Goal: Information Seeking & Learning: Learn about a topic

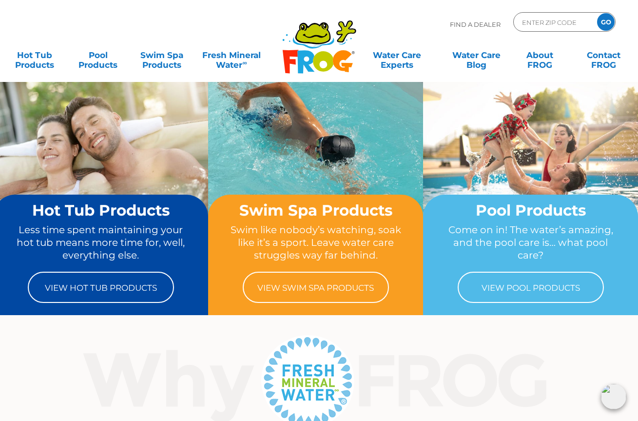
scroll to position [0, 3]
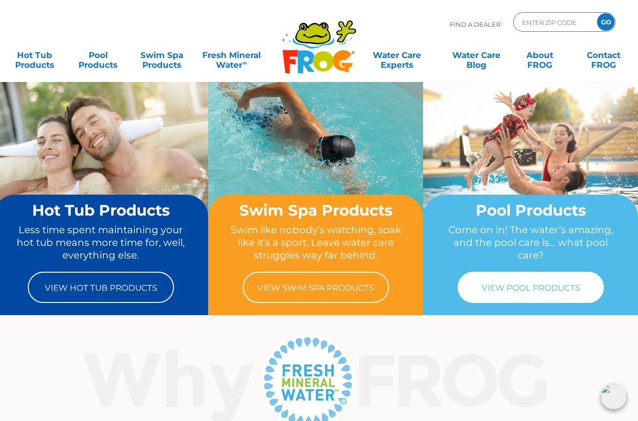
click at [540, 286] on link "View Pool Products" at bounding box center [531, 287] width 146 height 31
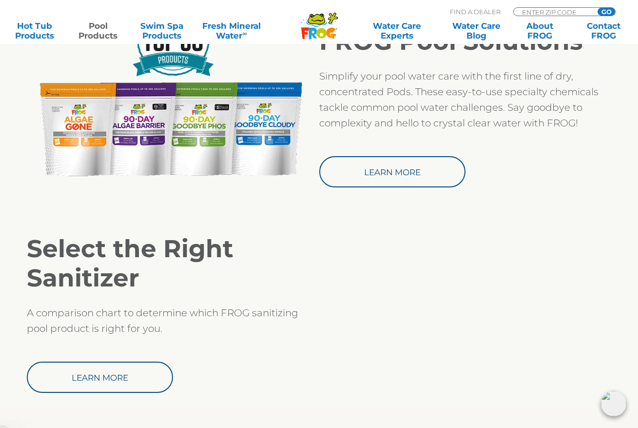
scroll to position [879, 0]
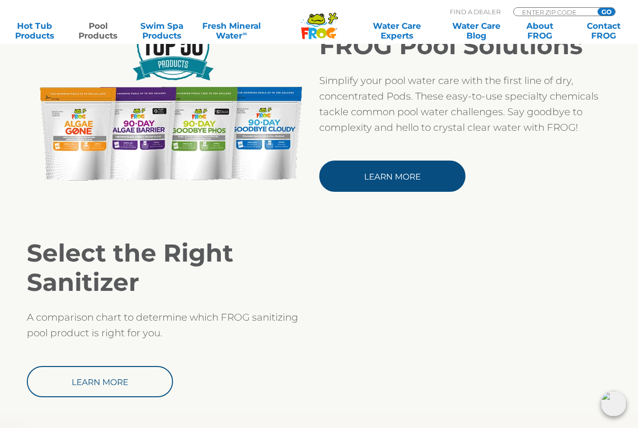
click at [385, 178] on link "Learn More" at bounding box center [392, 175] width 146 height 31
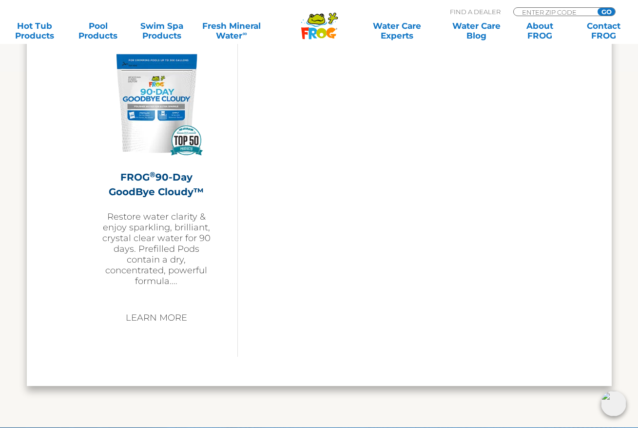
scroll to position [1375, 0]
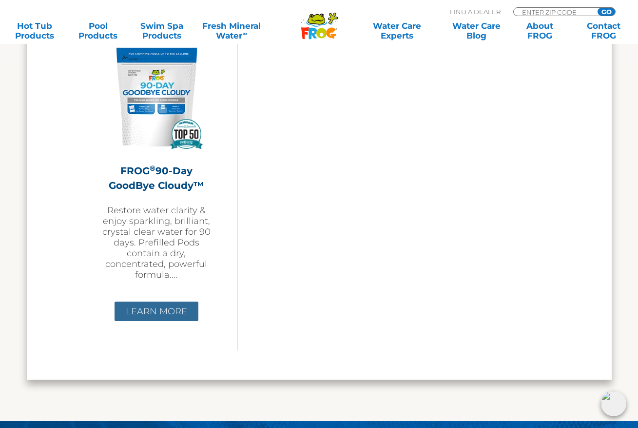
click at [148, 309] on link "Learn More" at bounding box center [157, 311] width 84 height 20
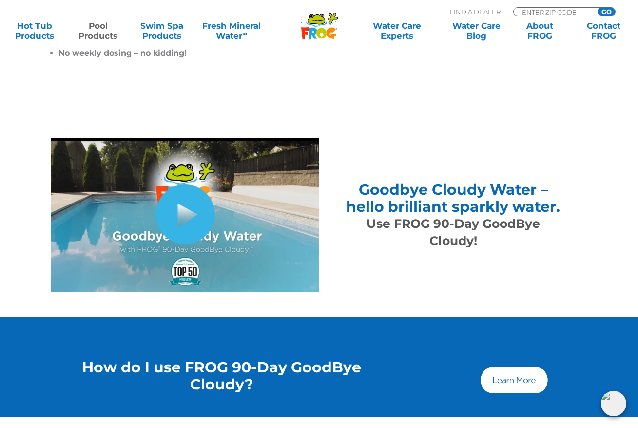
scroll to position [377, 0]
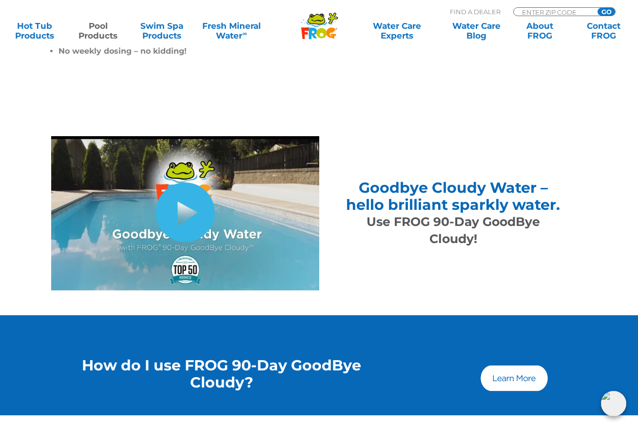
click at [190, 217] on link "hide-me" at bounding box center [185, 212] width 59 height 60
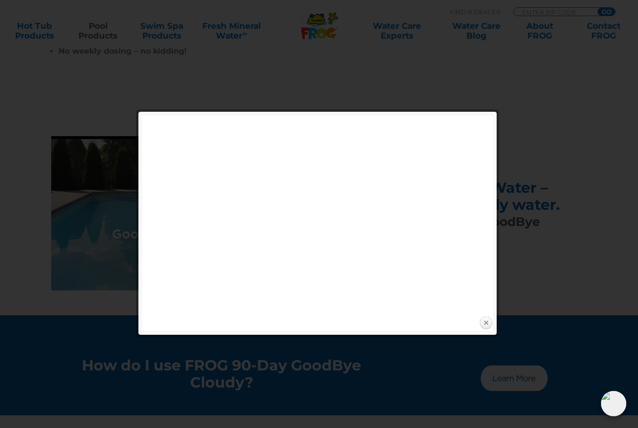
click at [486, 320] on link "Close" at bounding box center [486, 323] width 15 height 15
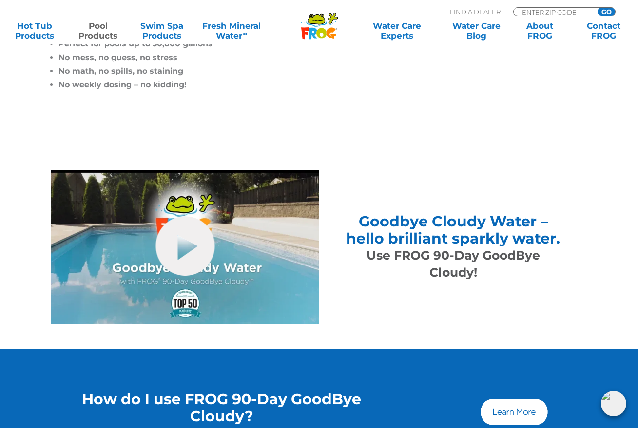
scroll to position [388, 0]
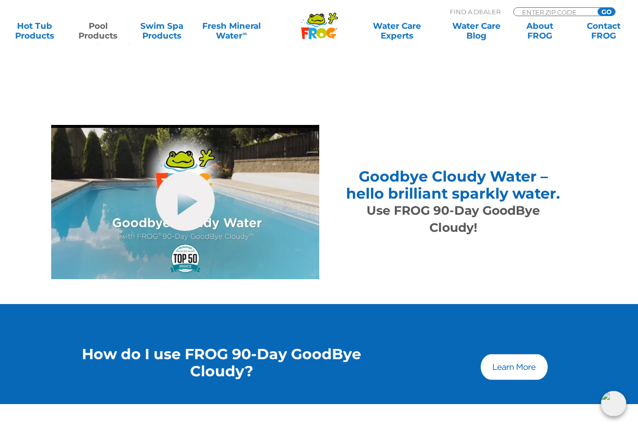
click at [524, 371] on img at bounding box center [514, 366] width 70 height 29
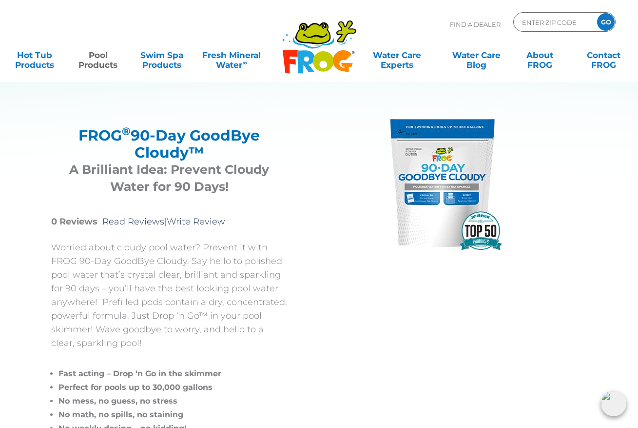
scroll to position [0, 0]
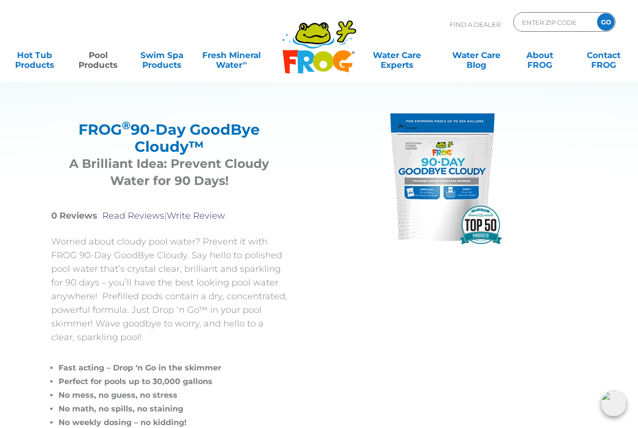
click at [110, 20] on div "Find A Dealer ENTER ZIP CODE GO" at bounding box center [319, 28] width 619 height 33
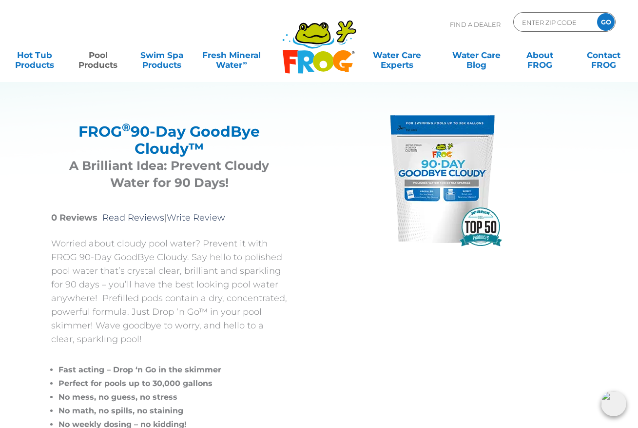
scroll to position [6, 0]
